Goal: Information Seeking & Learning: Understand process/instructions

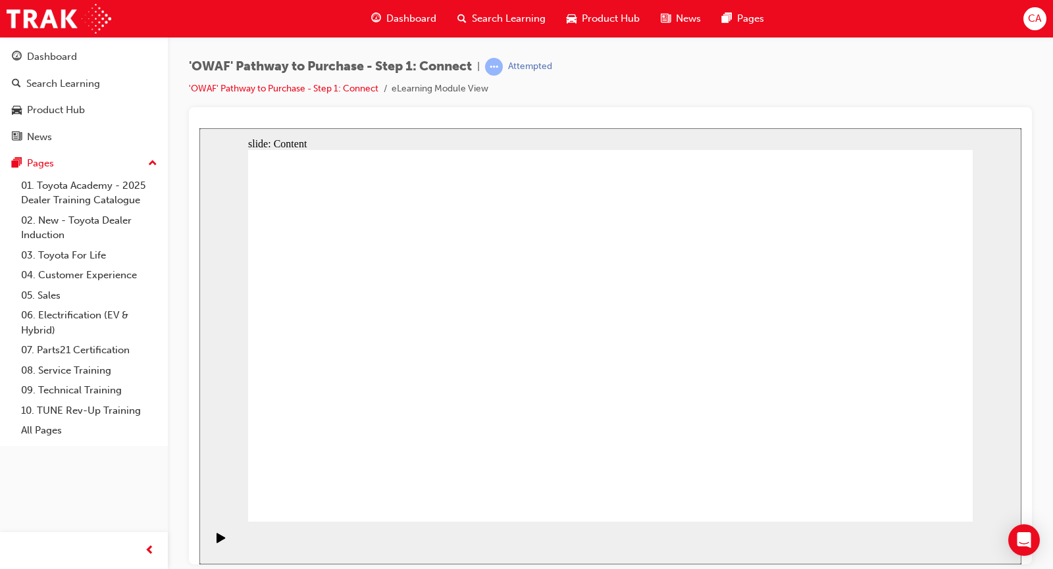
drag, startPoint x: 491, startPoint y: 419, endPoint x: 767, endPoint y: 522, distance: 294.2
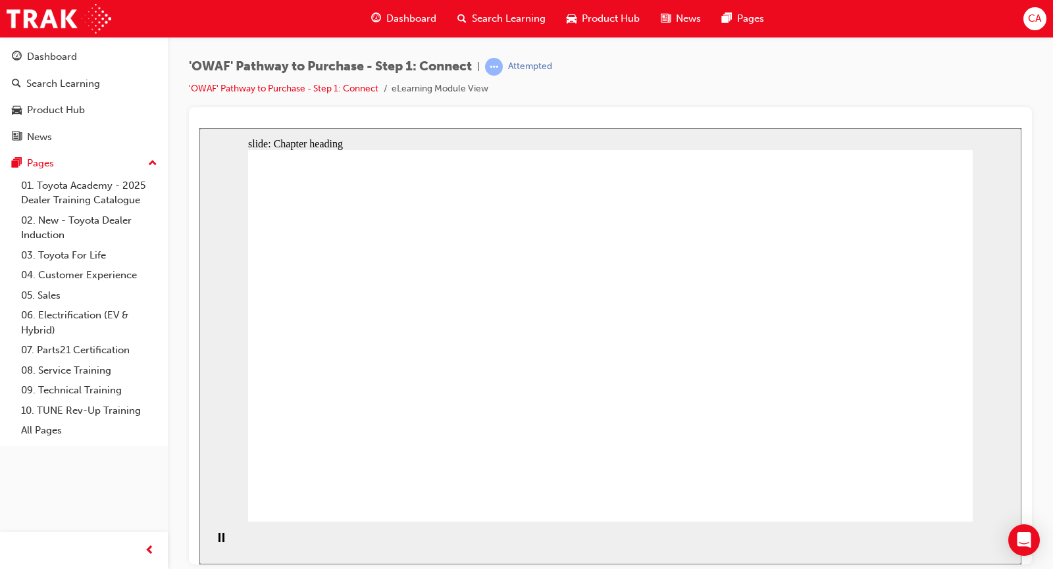
drag, startPoint x: 1052, startPoint y: 223, endPoint x: 1044, endPoint y: 233, distance: 12.6
click at [1047, 229] on div "'OWAF' Pathway to Purchase - Step 1: Connect | Attempted 'OWAF' Pathway to Purc…" at bounding box center [610, 286] width 885 height 499
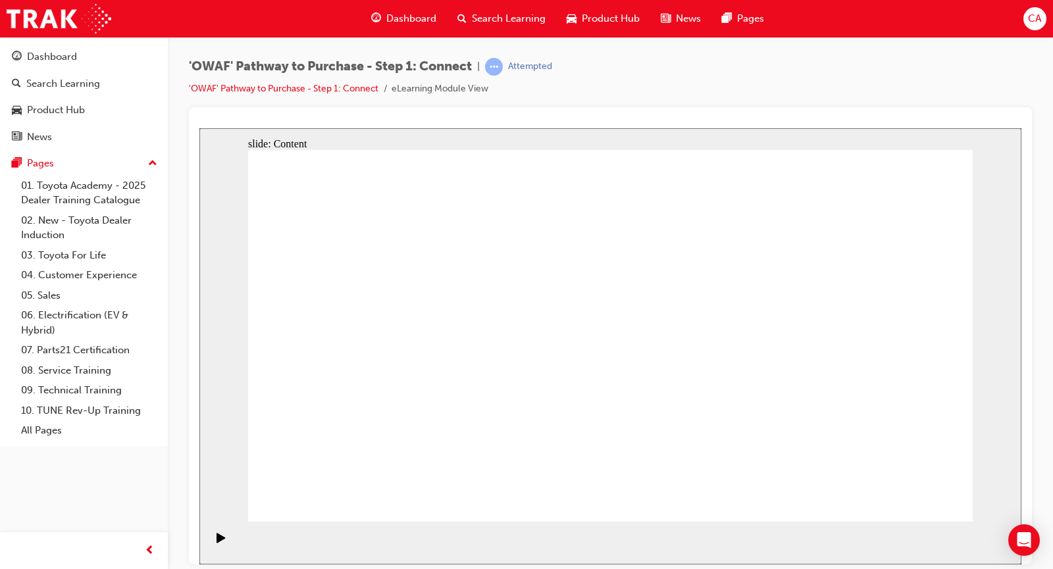
drag, startPoint x: 547, startPoint y: 299, endPoint x: 581, endPoint y: 302, distance: 33.7
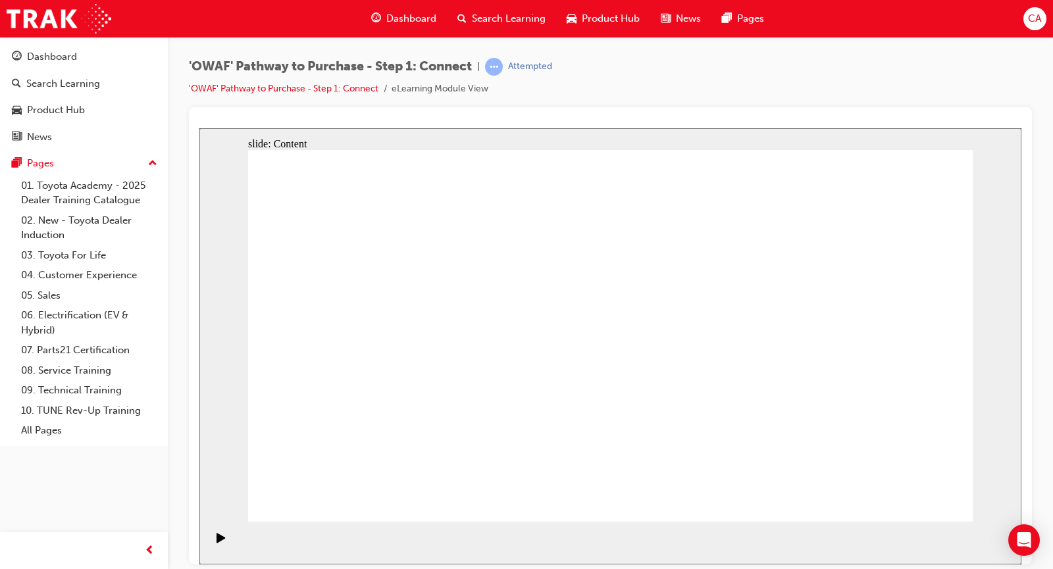
click at [117, 425] on link "All Pages" at bounding box center [89, 430] width 147 height 20
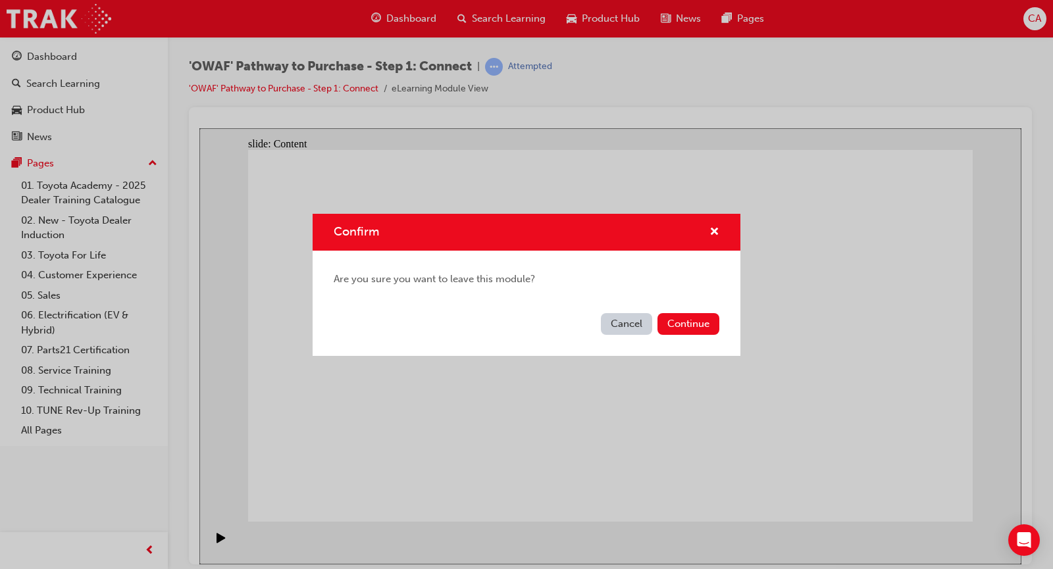
click at [624, 330] on button "Cancel" at bounding box center [626, 324] width 51 height 22
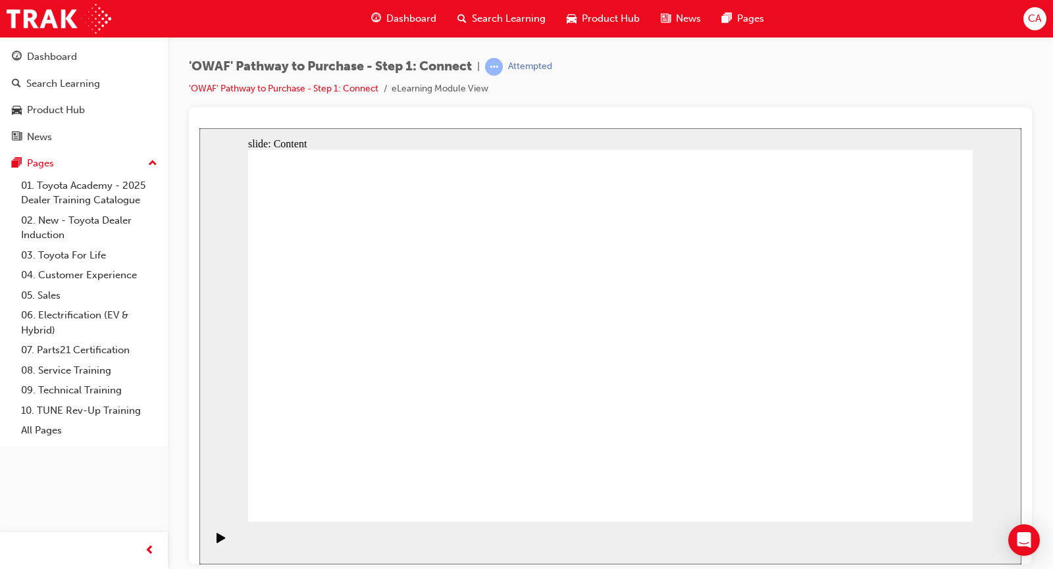
drag, startPoint x: 826, startPoint y: 336, endPoint x: 809, endPoint y: 345, distance: 19.2
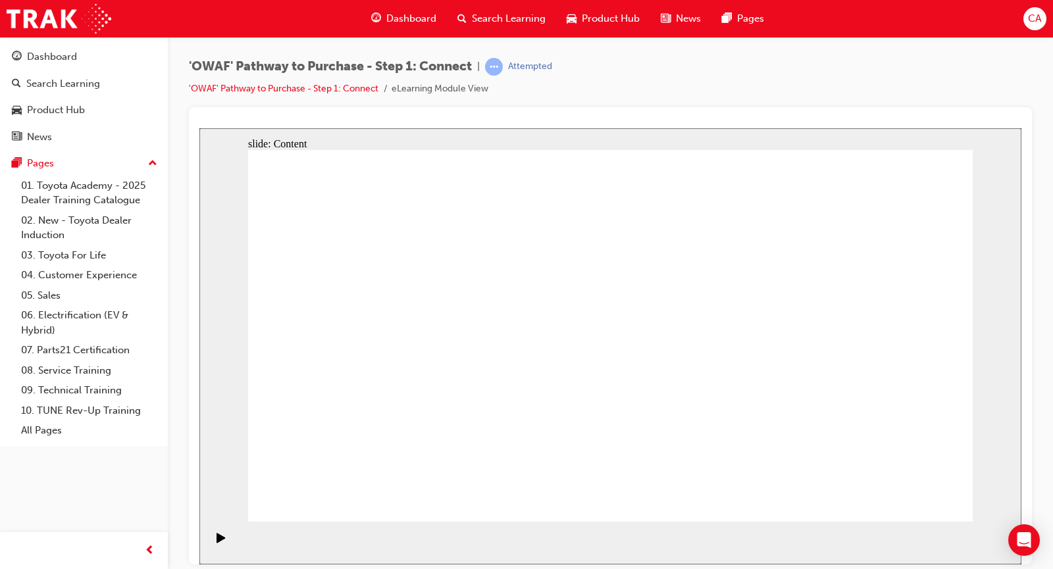
drag, startPoint x: 729, startPoint y: 460, endPoint x: 822, endPoint y: 463, distance: 92.8
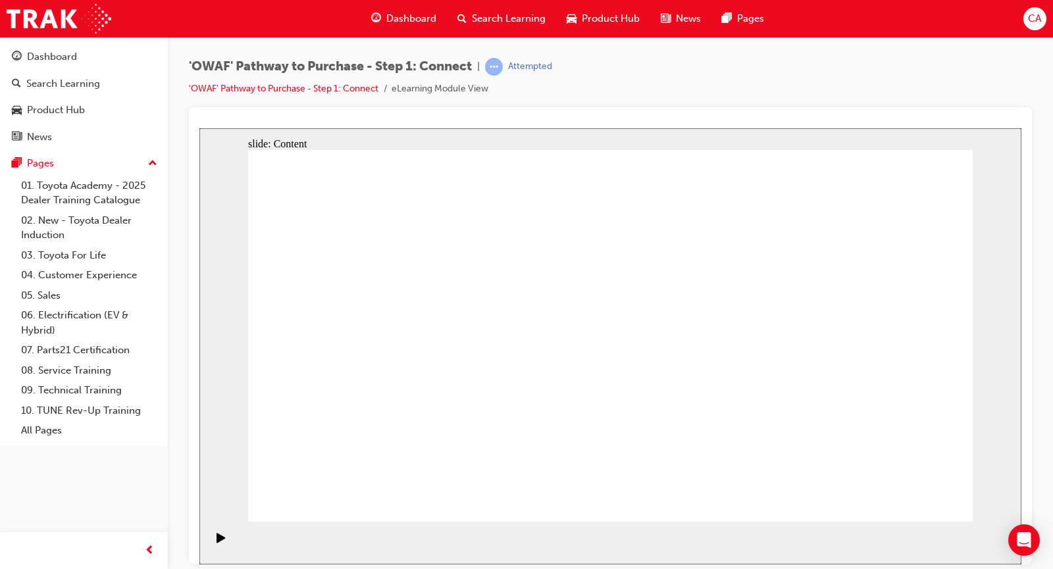
drag, startPoint x: 650, startPoint y: 248, endPoint x: 695, endPoint y: 247, distance: 44.8
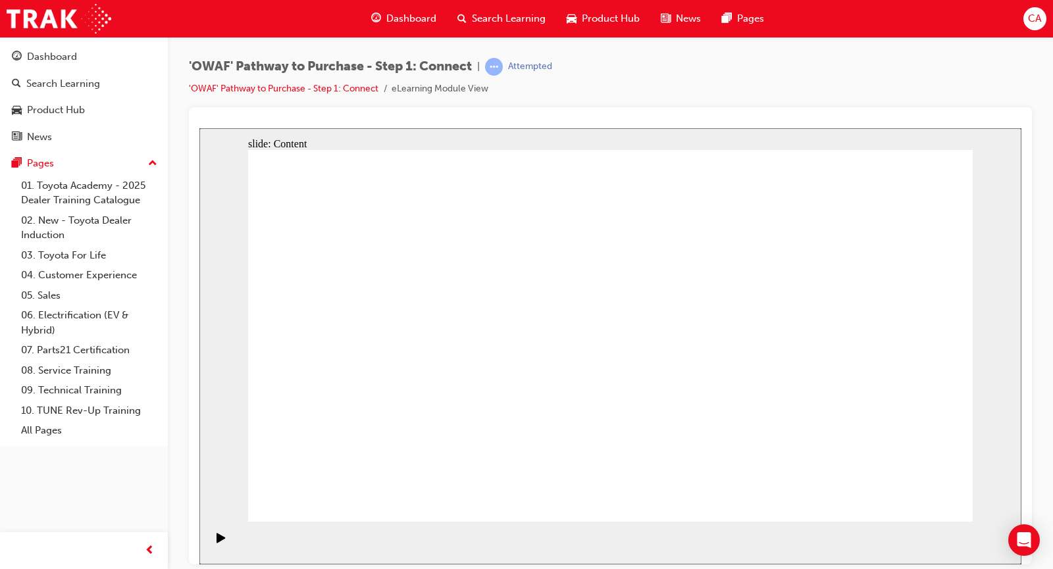
drag, startPoint x: 936, startPoint y: 484, endPoint x: 924, endPoint y: 486, distance: 11.5
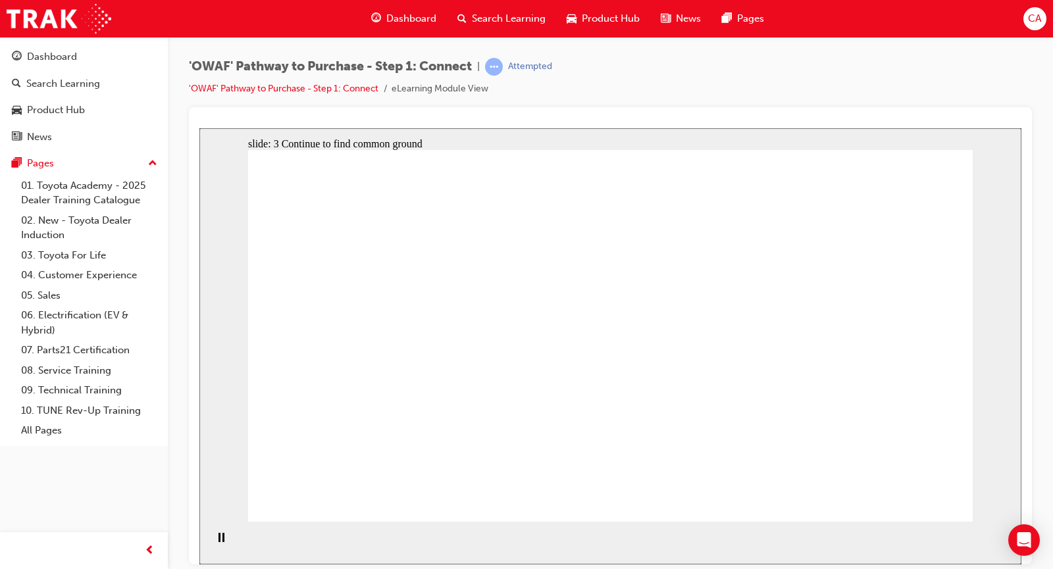
drag, startPoint x: 695, startPoint y: 236, endPoint x: 605, endPoint y: 241, distance: 90.3
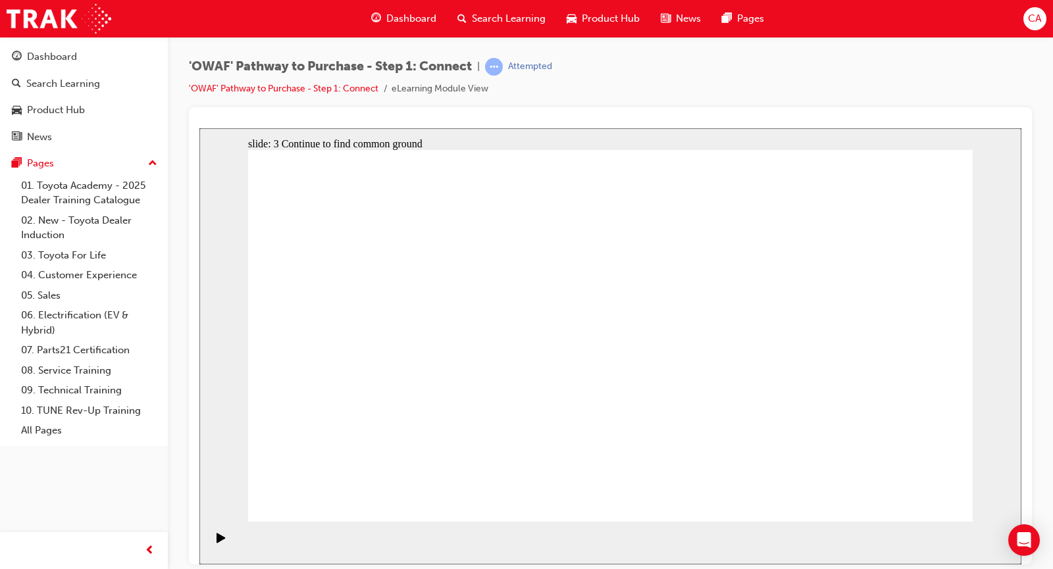
drag, startPoint x: 468, startPoint y: 236, endPoint x: 463, endPoint y: 247, distance: 13.2
